Goal: Information Seeking & Learning: Learn about a topic

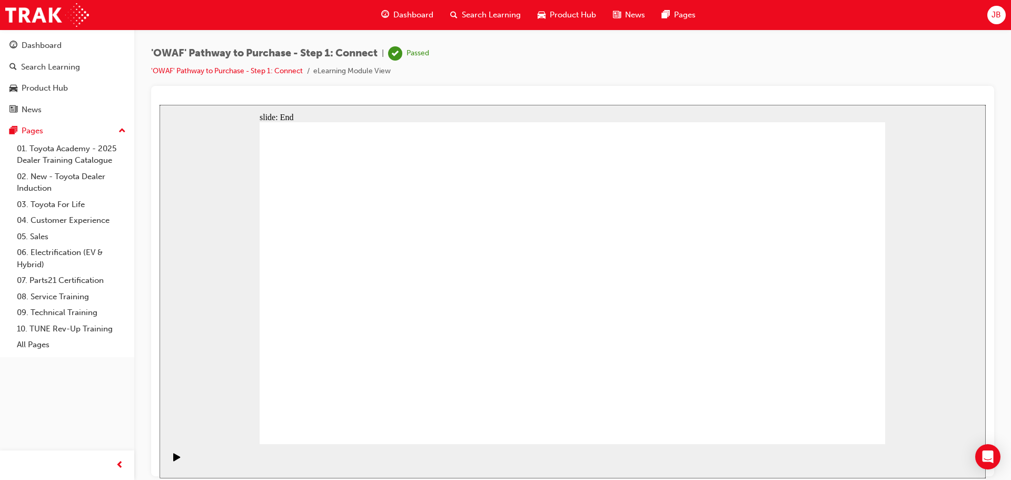
click at [409, 14] on span "Dashboard" at bounding box center [413, 15] width 40 height 12
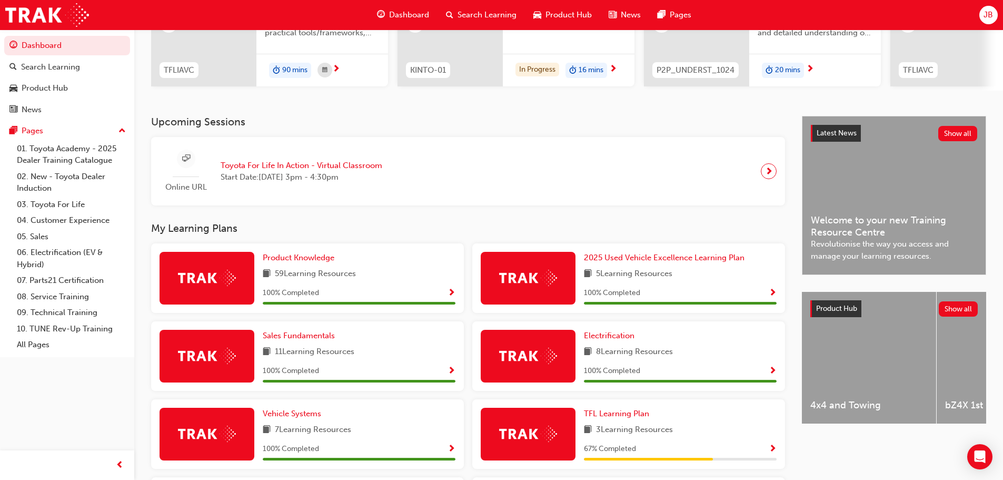
scroll to position [353, 0]
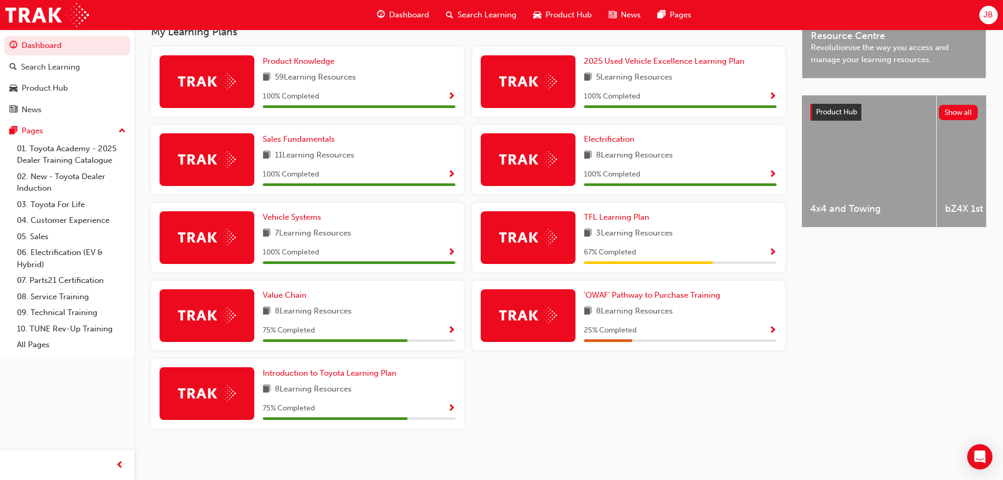
click at [771, 253] on span "Show Progress" at bounding box center [773, 252] width 8 height 9
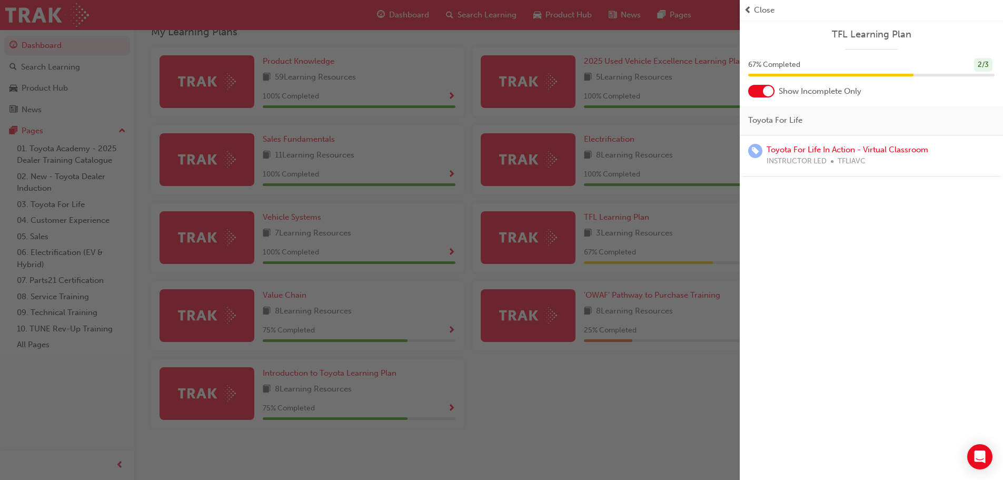
click at [815, 252] on div "TFL Learning Plan 67 % Completed 2 / 3 Show Incomplete Only Toyota For Life Toy…" at bounding box center [871, 240] width 263 height 480
click at [677, 396] on div "button" at bounding box center [370, 240] width 740 height 480
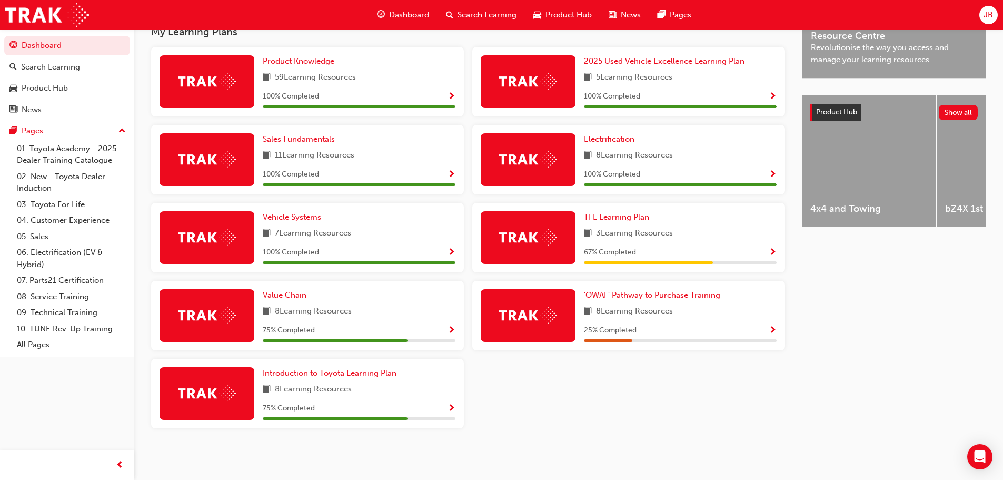
click at [771, 326] on span "Show Progress" at bounding box center [773, 330] width 8 height 9
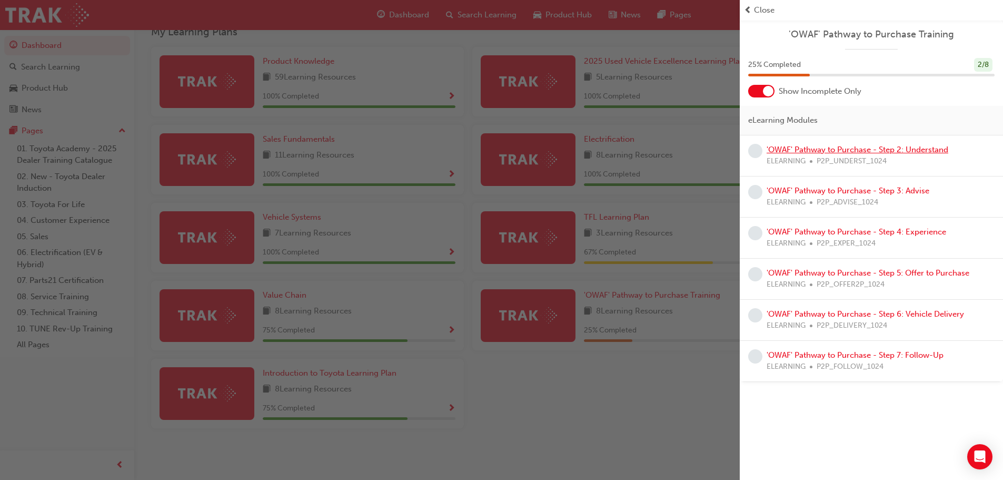
click at [848, 149] on link "'OWAF' Pathway to Purchase - Step 2: Understand" at bounding box center [858, 149] width 182 height 9
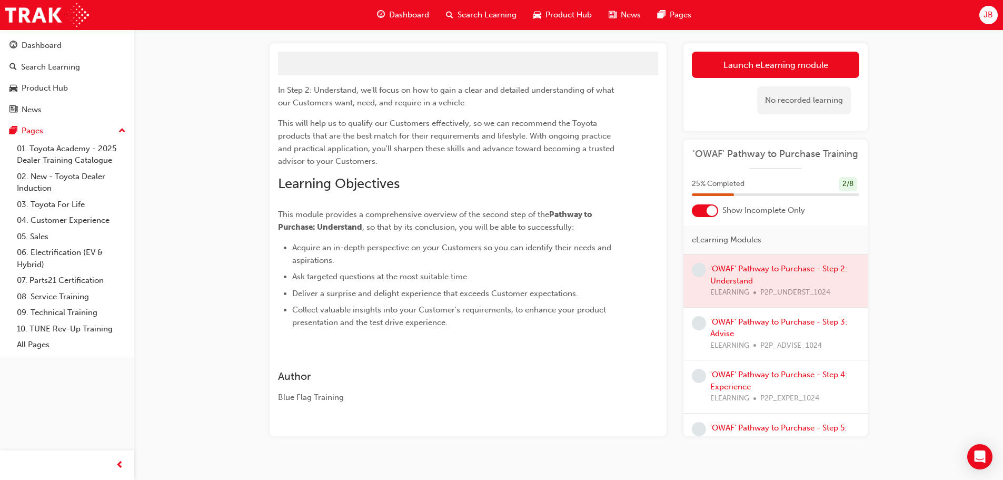
scroll to position [68, 0]
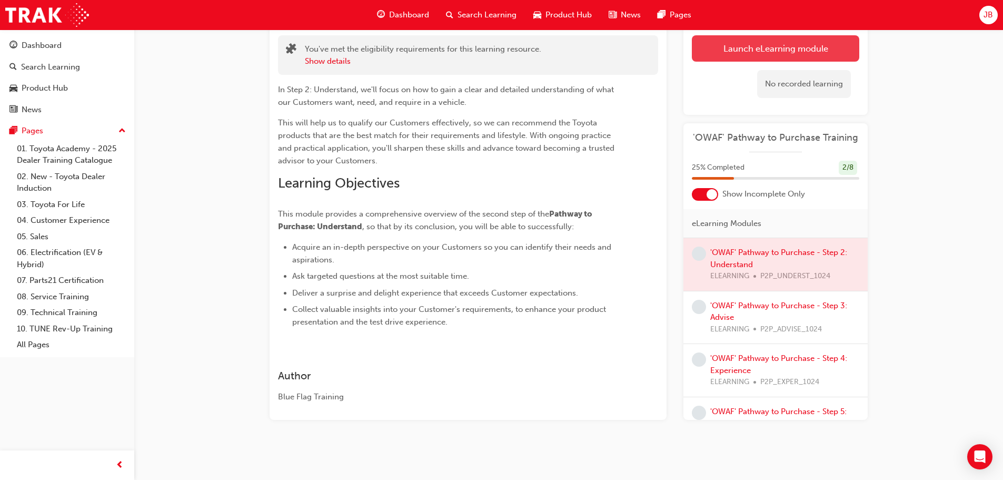
click at [779, 52] on link "Launch eLearning module" at bounding box center [775, 48] width 167 height 26
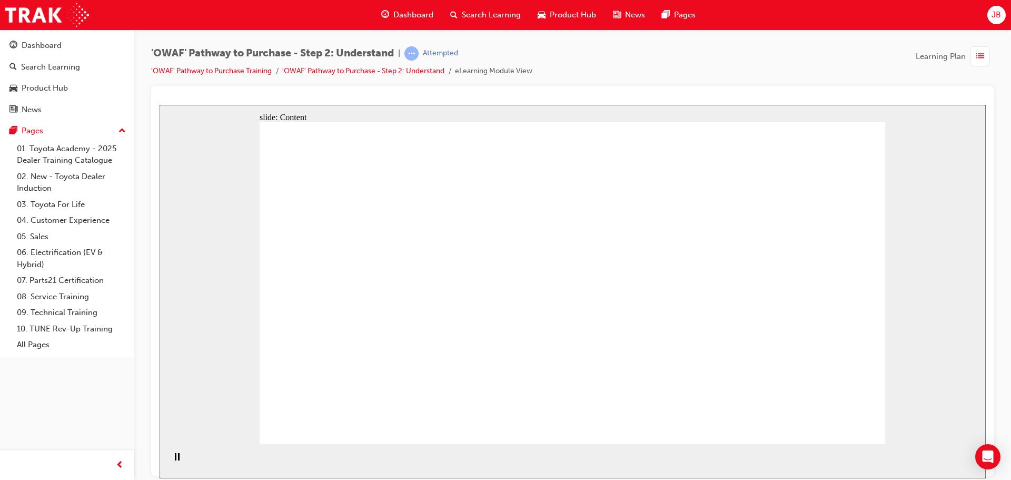
drag, startPoint x: 867, startPoint y: 244, endPoint x: 842, endPoint y: 275, distance: 39.3
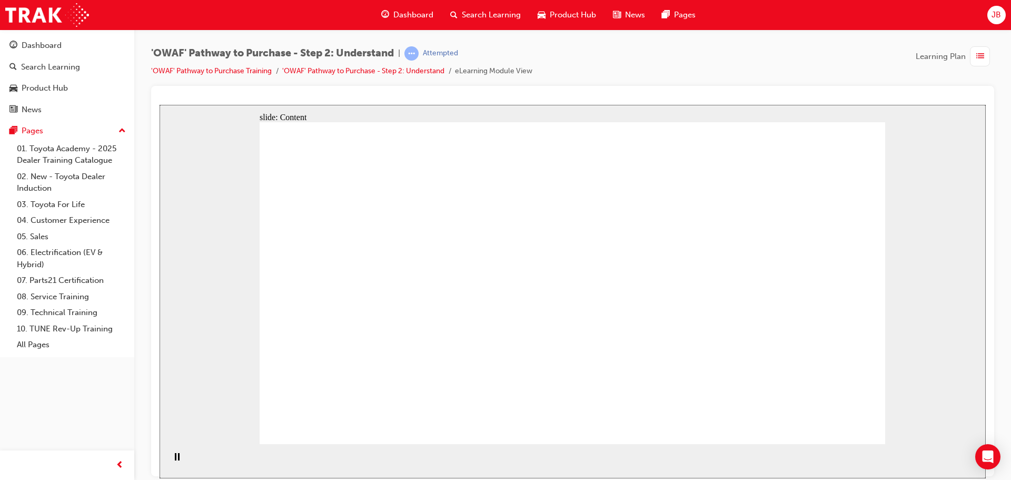
drag, startPoint x: 364, startPoint y: 141, endPoint x: 366, endPoint y: 171, distance: 30.6
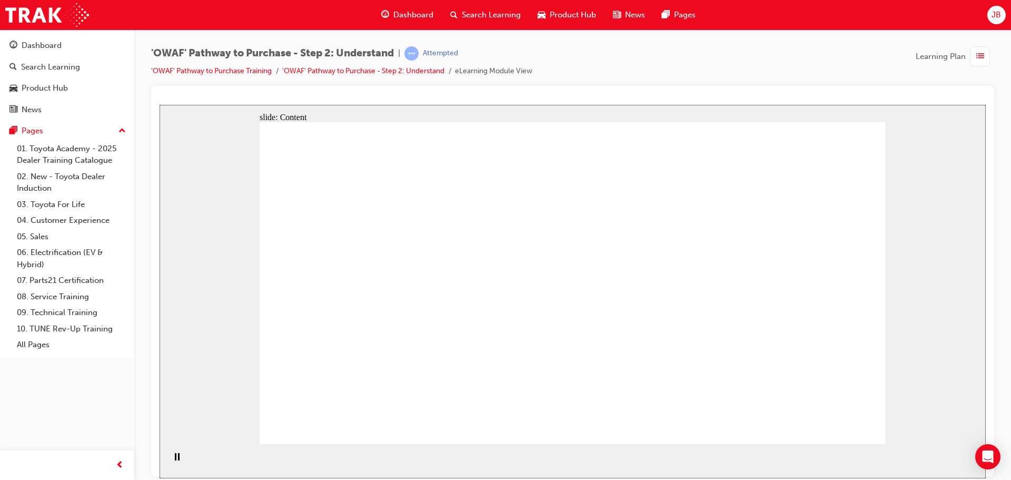
drag, startPoint x: 548, startPoint y: 315, endPoint x: 590, endPoint y: 324, distance: 42.5
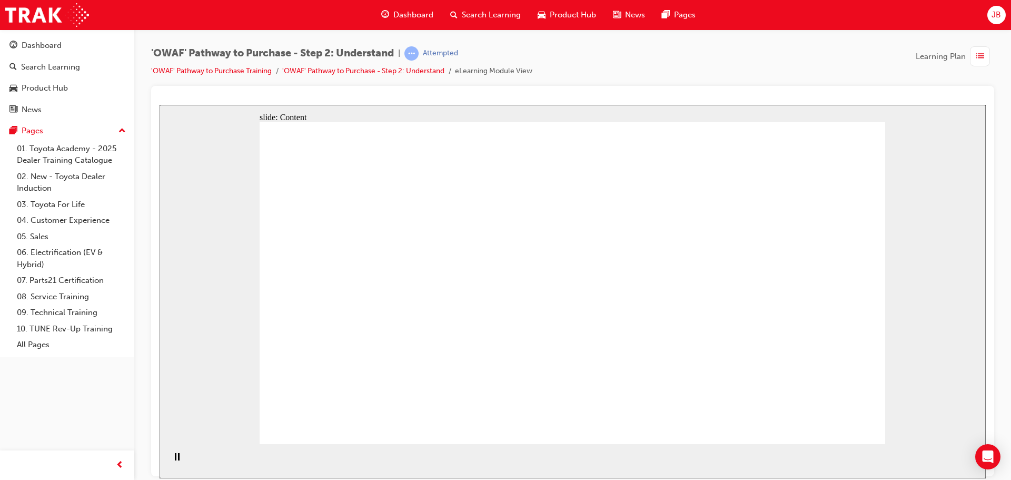
drag, startPoint x: 504, startPoint y: 329, endPoint x: 638, endPoint y: 342, distance: 134.4
drag, startPoint x: 652, startPoint y: 341, endPoint x: 640, endPoint y: 341, distance: 12.1
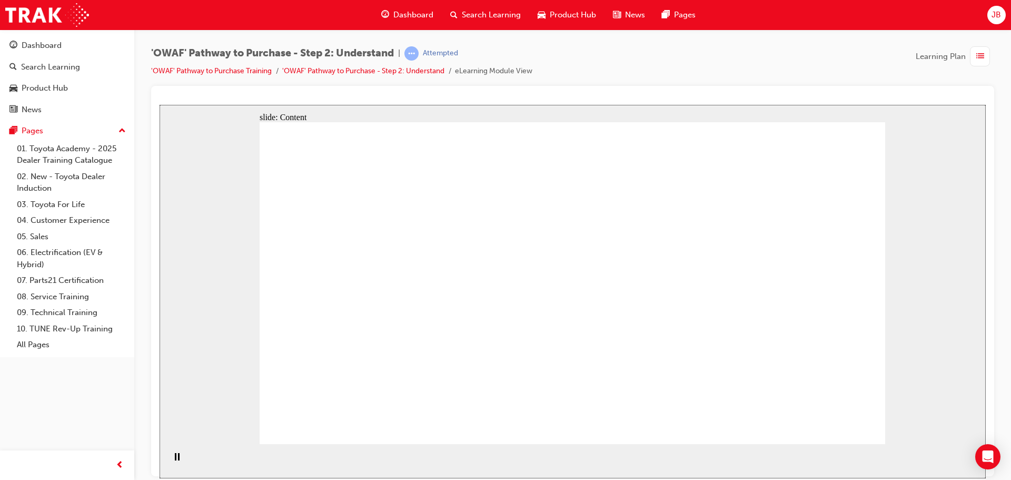
drag, startPoint x: 564, startPoint y: 273, endPoint x: 582, endPoint y: 276, distance: 18.3
